Goal: Entertainment & Leisure: Consume media (video, audio)

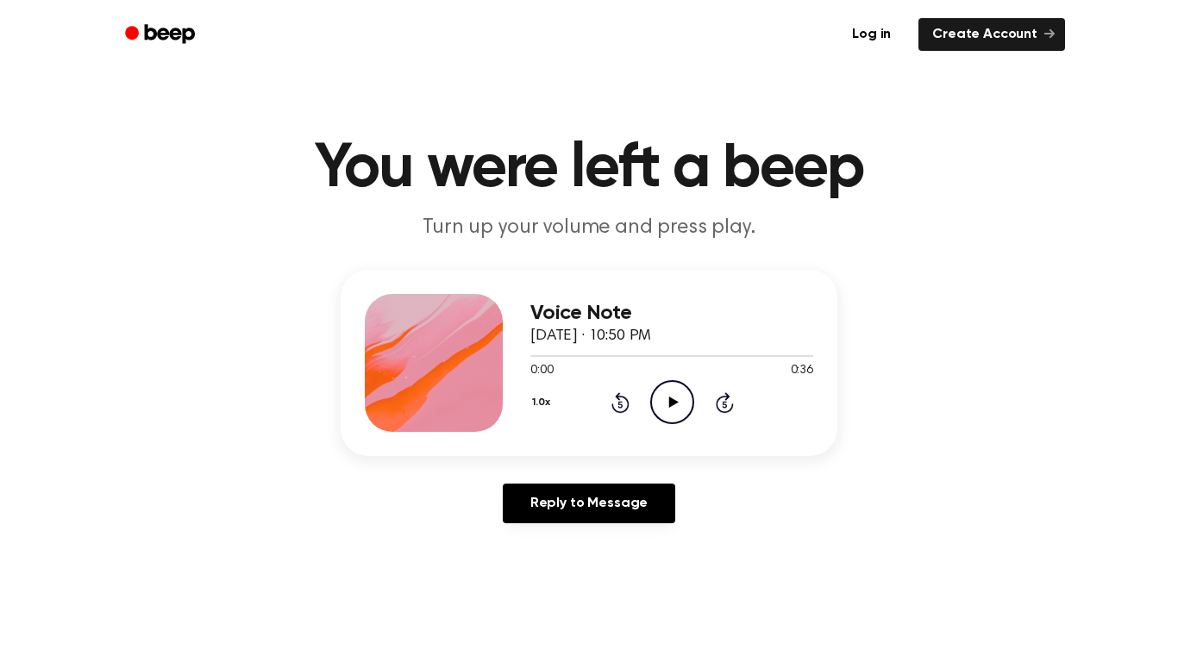
click at [685, 401] on icon "Play Audio" at bounding box center [672, 402] width 44 height 44
click at [676, 392] on icon "Play Audio" at bounding box center [672, 402] width 44 height 44
click at [679, 392] on icon "Play Audio" at bounding box center [672, 402] width 44 height 44
click at [661, 399] on icon "Play Audio" at bounding box center [672, 402] width 44 height 44
click at [680, 391] on icon "Play Audio" at bounding box center [672, 402] width 44 height 44
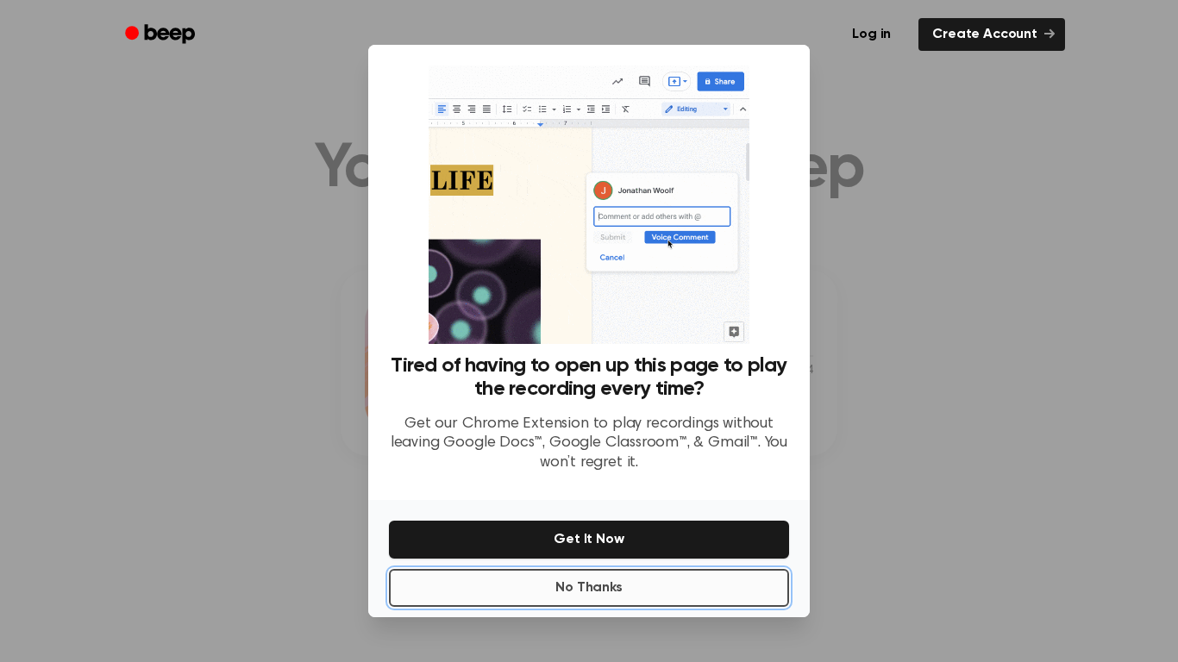
click at [684, 572] on button "No Thanks" at bounding box center [589, 588] width 400 height 38
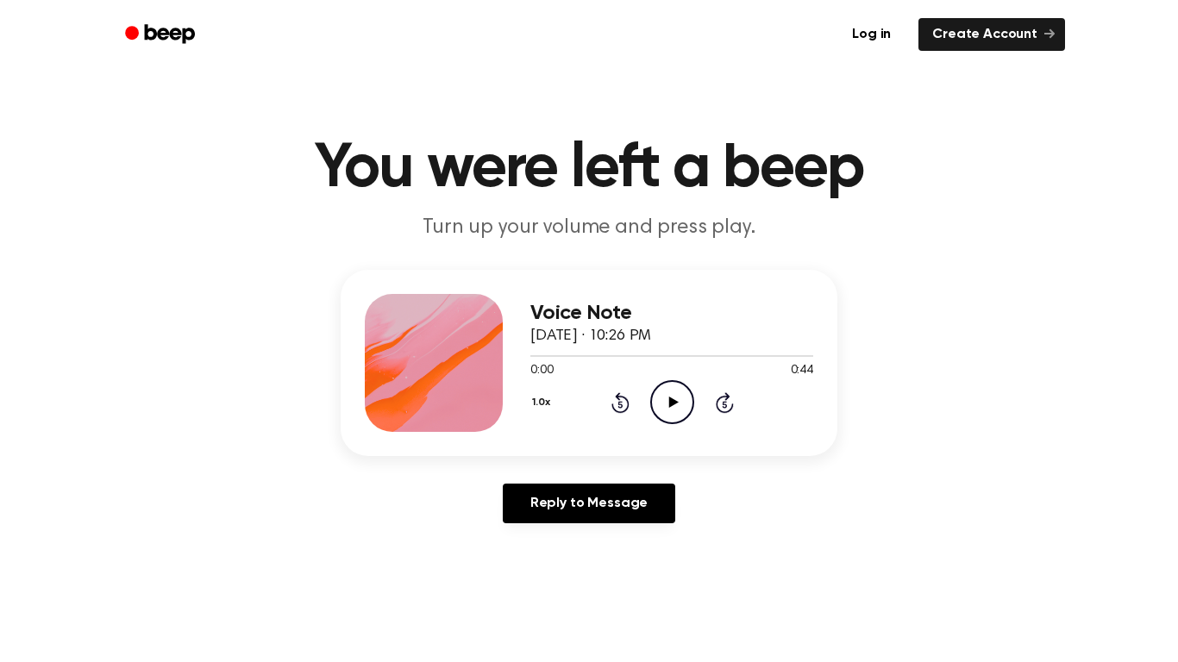
click at [674, 414] on icon "Play Audio" at bounding box center [672, 402] width 44 height 44
